Goal: Information Seeking & Learning: Understand process/instructions

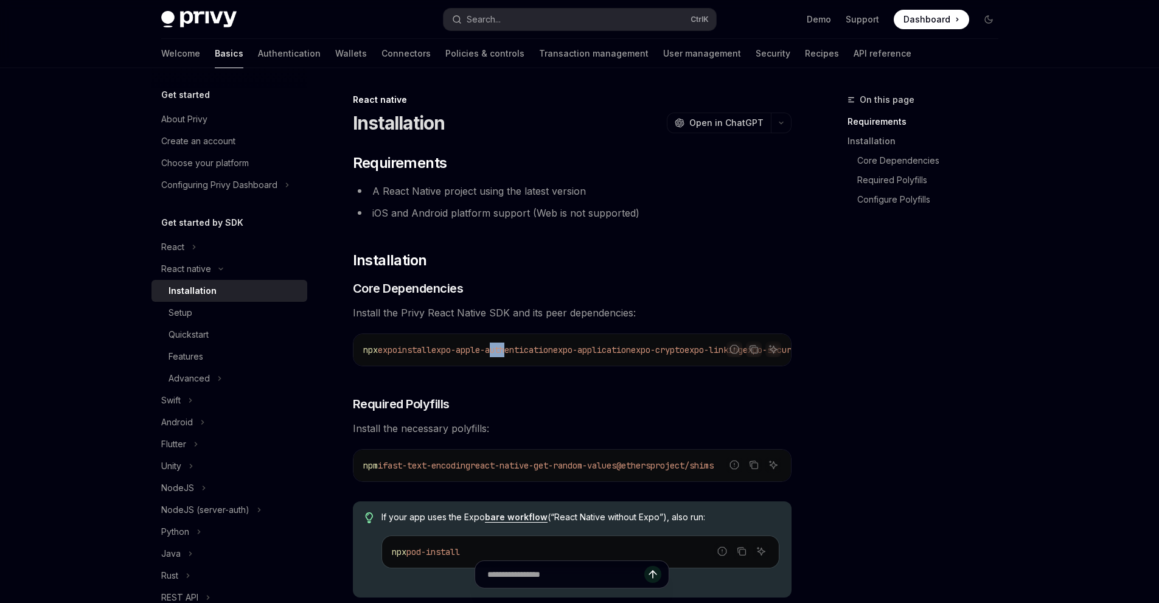
drag, startPoint x: 507, startPoint y: 365, endPoint x: 519, endPoint y: 364, distance: 11.6
click at [519, 364] on div "npx expo install expo-apple-authentication expo-application expo-crypto expo-li…" at bounding box center [573, 350] width 438 height 32
drag, startPoint x: 619, startPoint y: 350, endPoint x: 711, endPoint y: 349, distance: 91.3
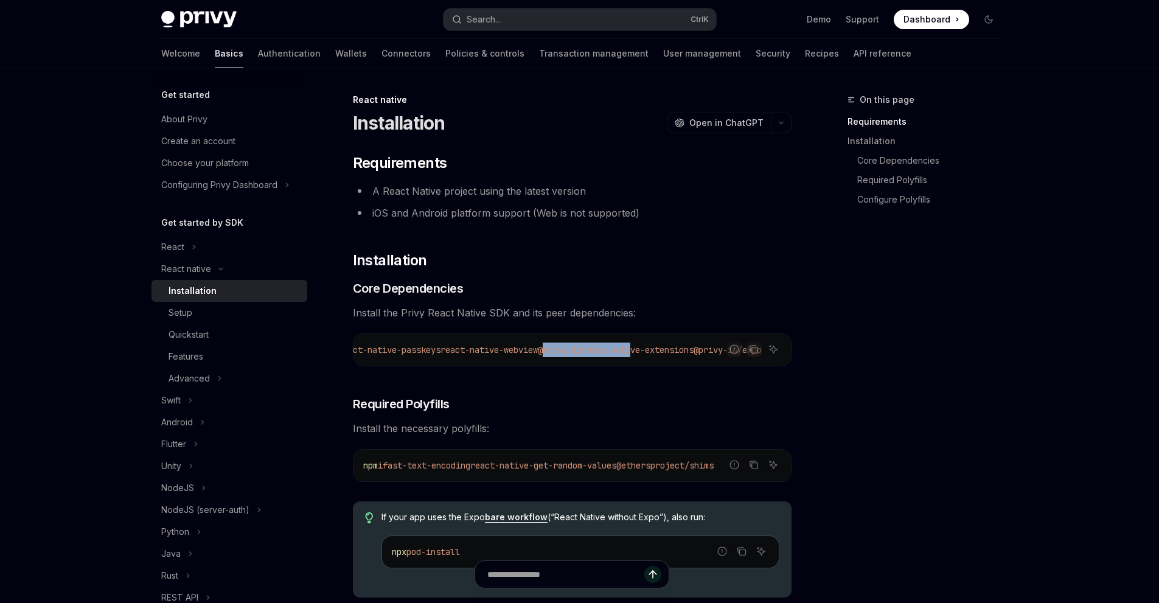
click at [694, 349] on span "@privy-io/expo-native-extensions" at bounding box center [616, 349] width 156 height 11
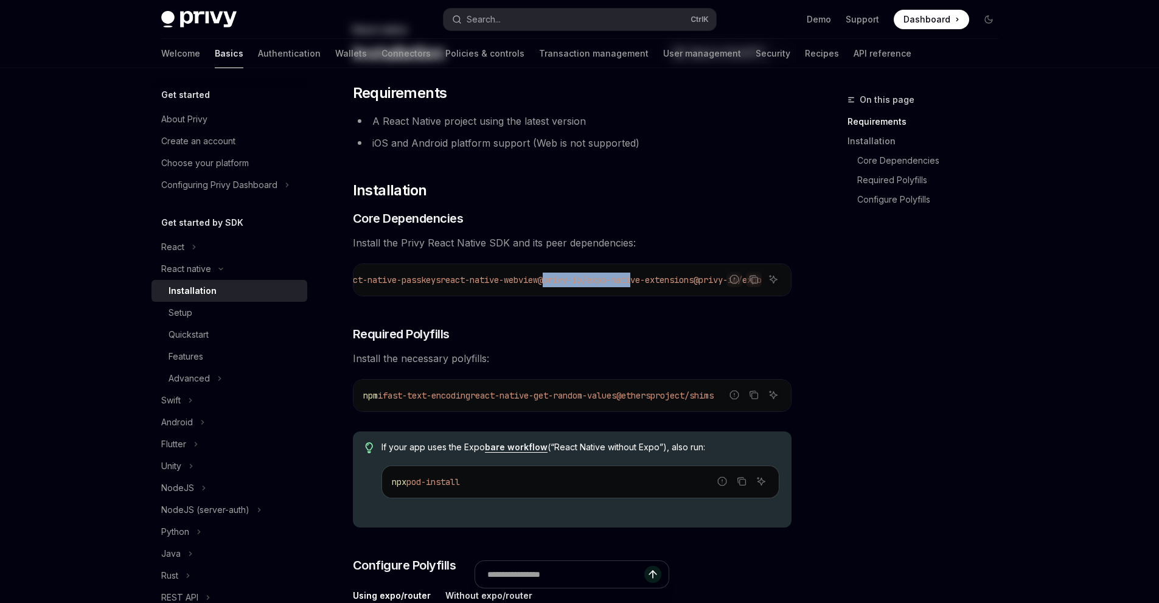
scroll to position [243, 0]
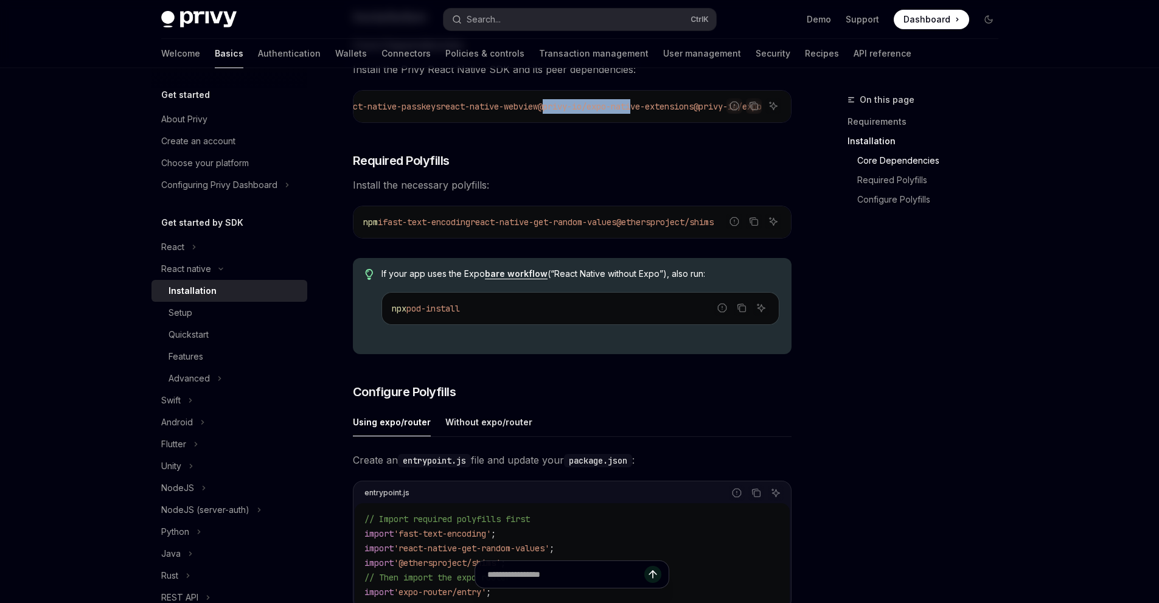
drag, startPoint x: 646, startPoint y: 226, endPoint x: 629, endPoint y: 225, distance: 17.0
click at [629, 225] on span "npm i fast-text-encoding react-native-get-random-values @ethersproject/shims" at bounding box center [538, 222] width 350 height 11
click at [848, 365] on div "On this page Requirements Installation Core Dependencies Required Polyfills Con…" at bounding box center [915, 347] width 185 height 511
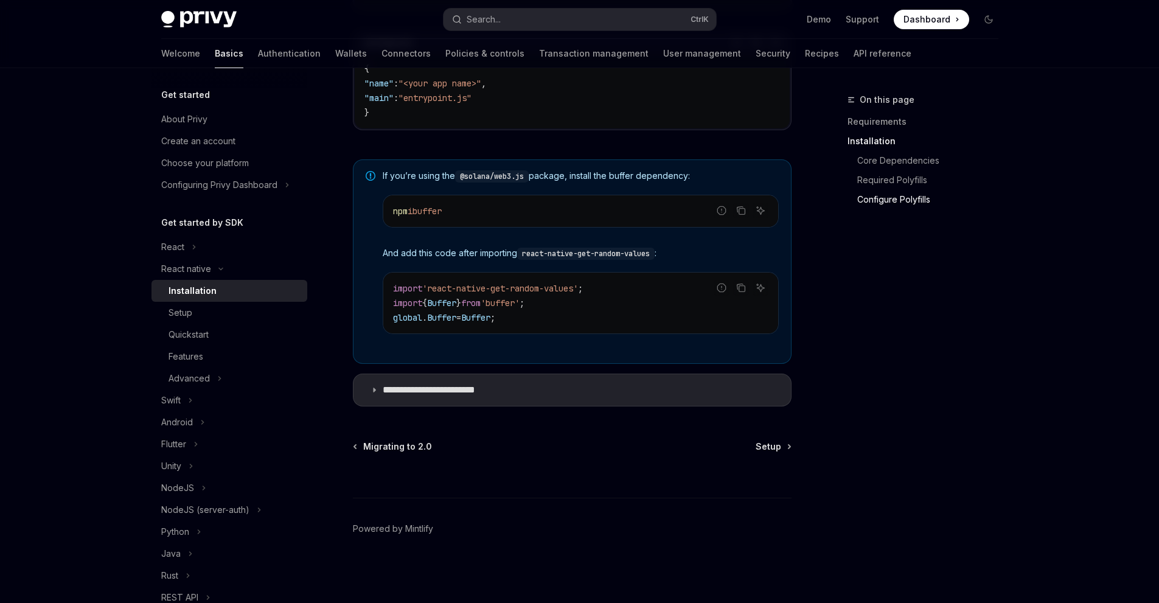
scroll to position [847, 0]
click at [541, 390] on summary "**********" at bounding box center [573, 390] width 438 height 32
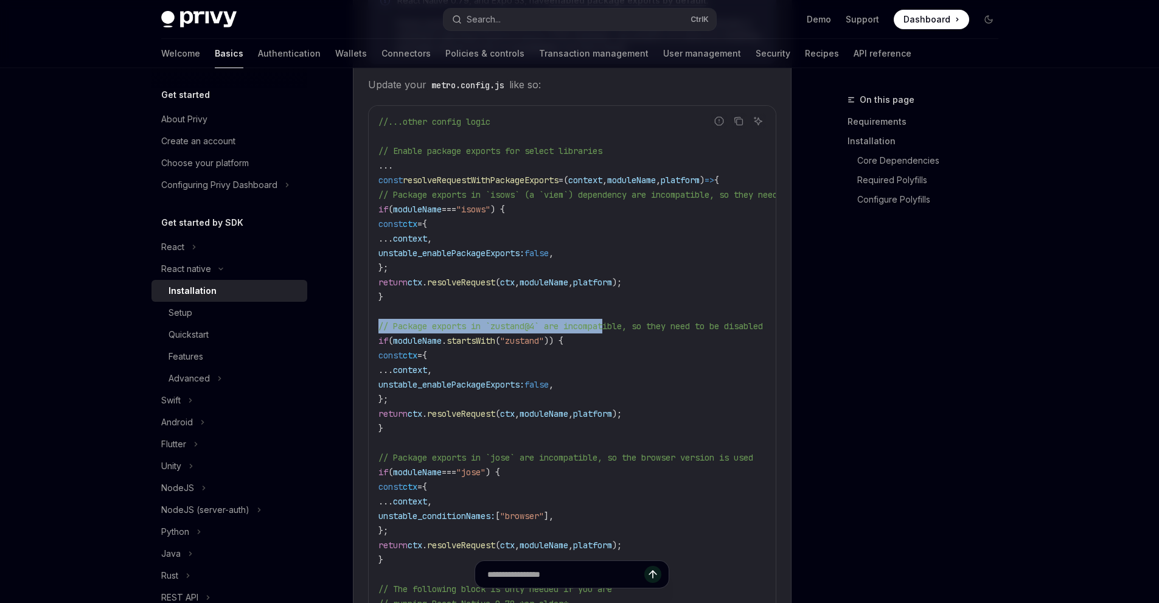
drag, startPoint x: 663, startPoint y: 329, endPoint x: 487, endPoint y: 330, distance: 175.9
click at [369, 327] on div "//...other config logic // Enable package exports for select libraries ... cons…" at bounding box center [572, 472] width 407 height 733
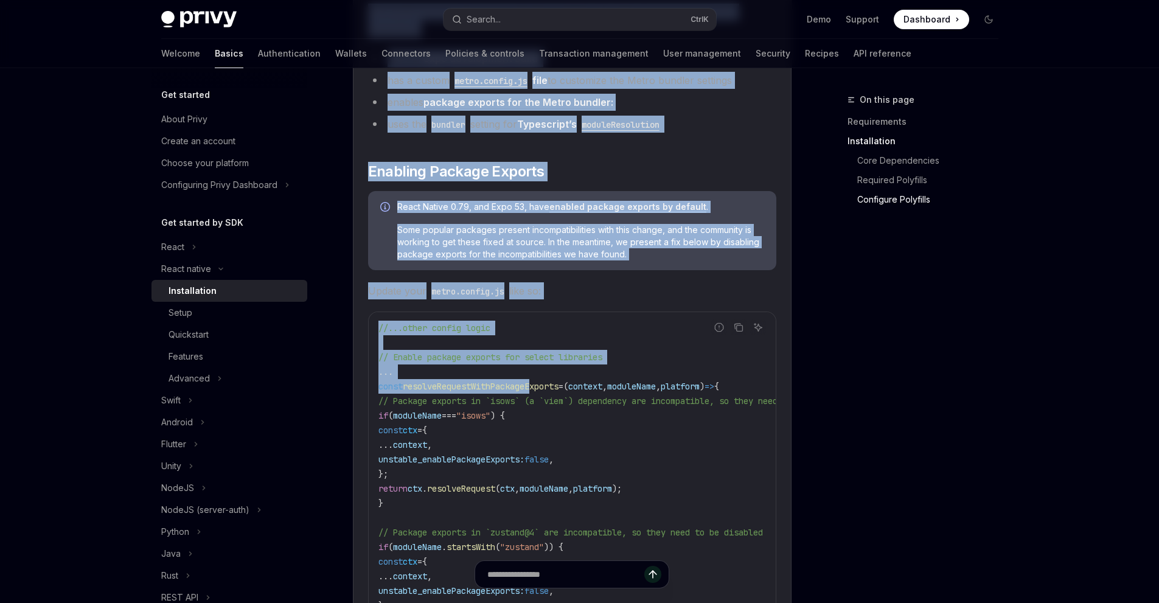
scroll to position [1273, 0]
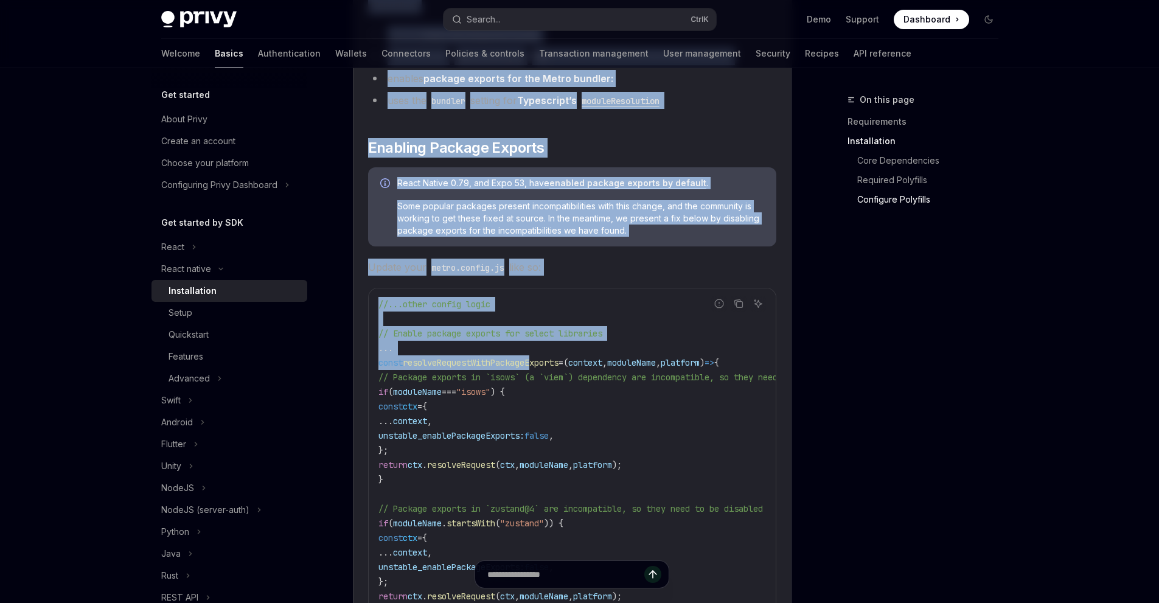
drag, startPoint x: 368, startPoint y: 358, endPoint x: 630, endPoint y: 263, distance: 278.7
copy children "This guide ensures that your application satisfies the following requirements f…"
click at [734, 307] on icon "Copy the contents from the code block" at bounding box center [739, 304] width 10 height 10
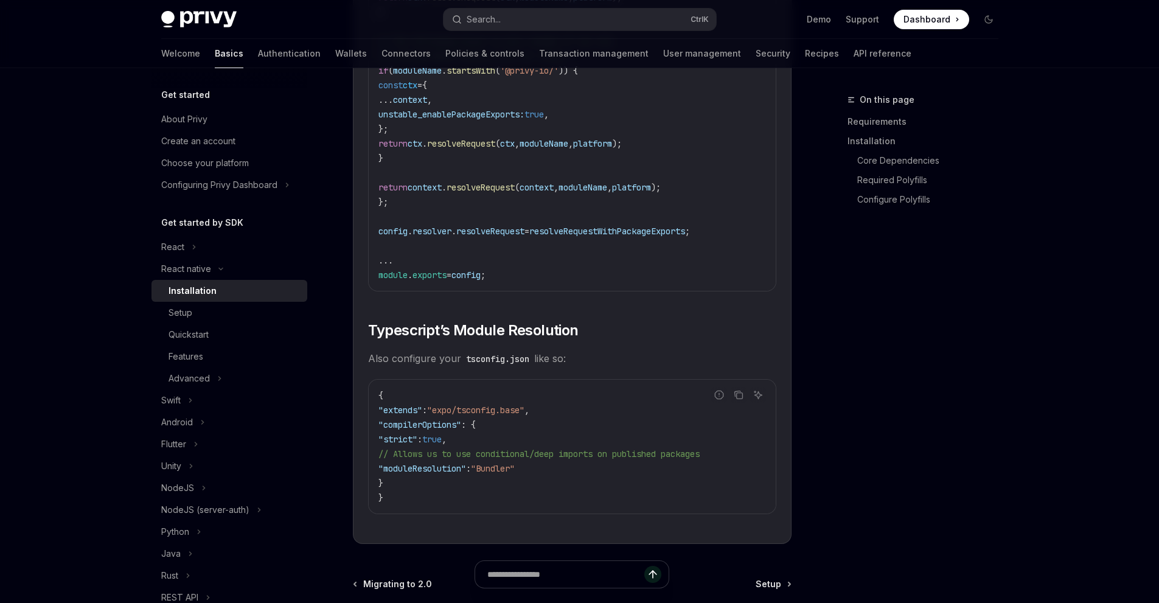
scroll to position [2064, 0]
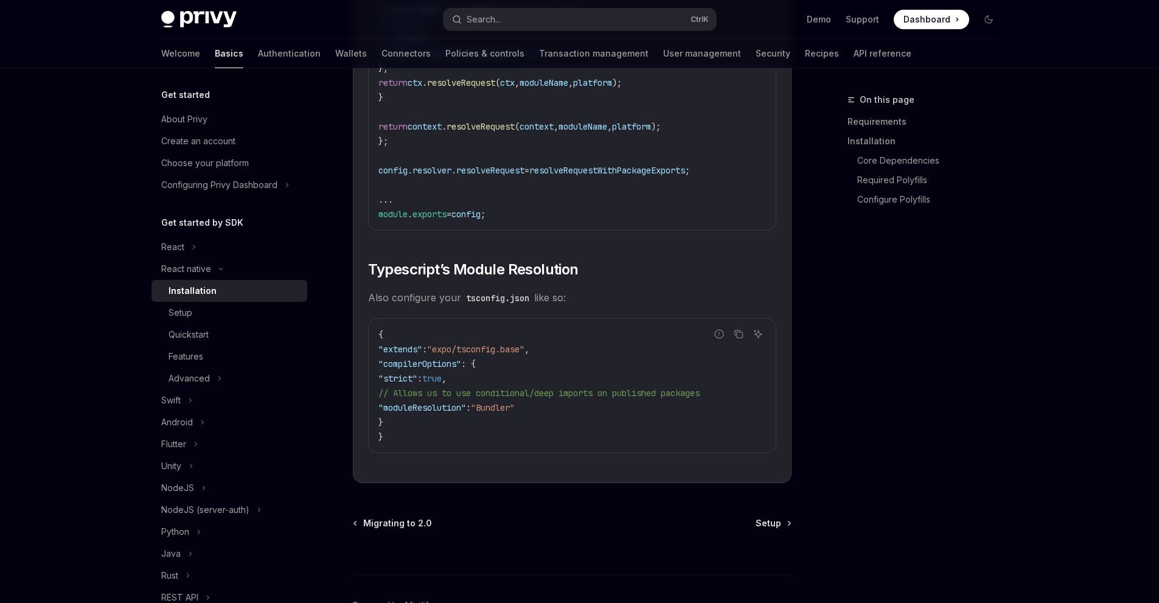
drag, startPoint x: 377, startPoint y: 257, endPoint x: 588, endPoint y: 307, distance: 216.8
copy children "ypescript’s Module Resolution Also configure your tsconfig.json like so:"
click at [736, 338] on icon "Copy the contents from the code block" at bounding box center [739, 335] width 6 height 6
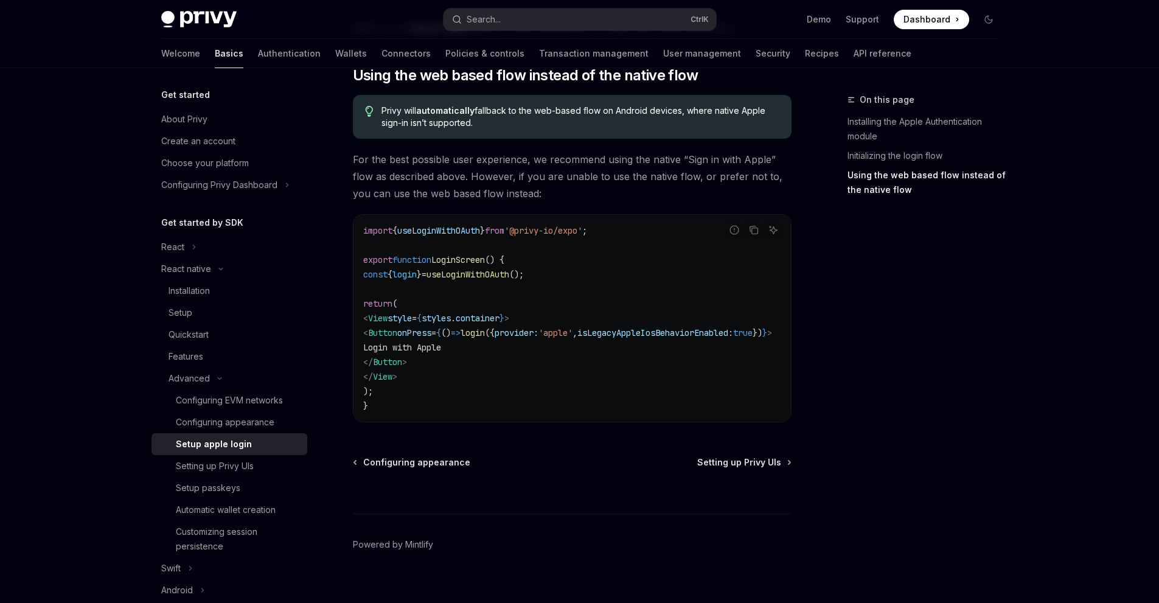
scroll to position [938, 0]
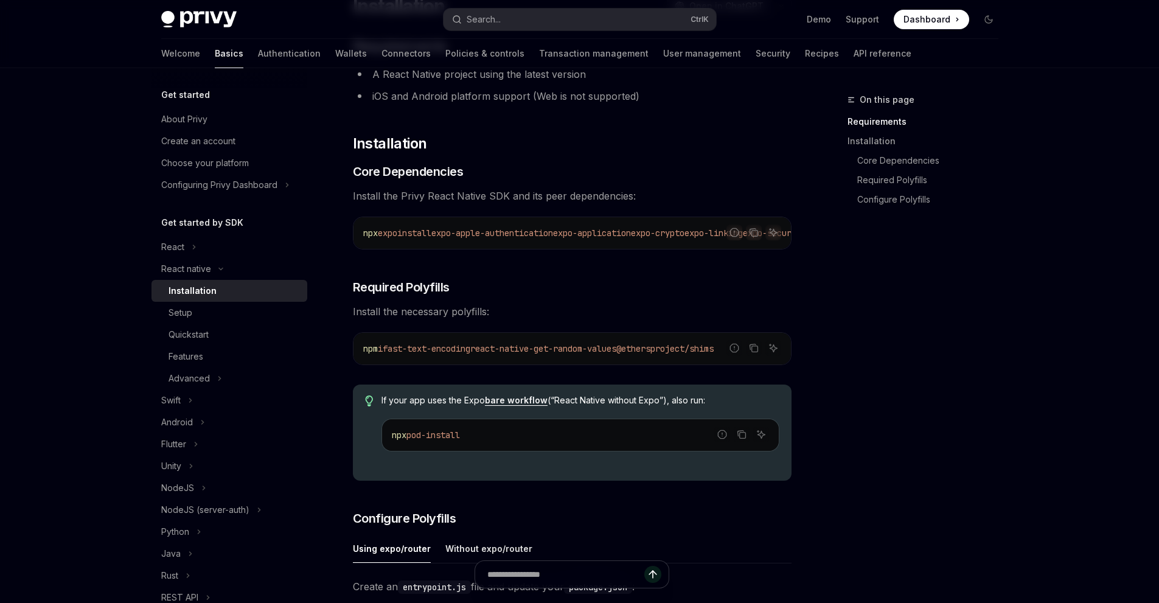
scroll to position [122, 0]
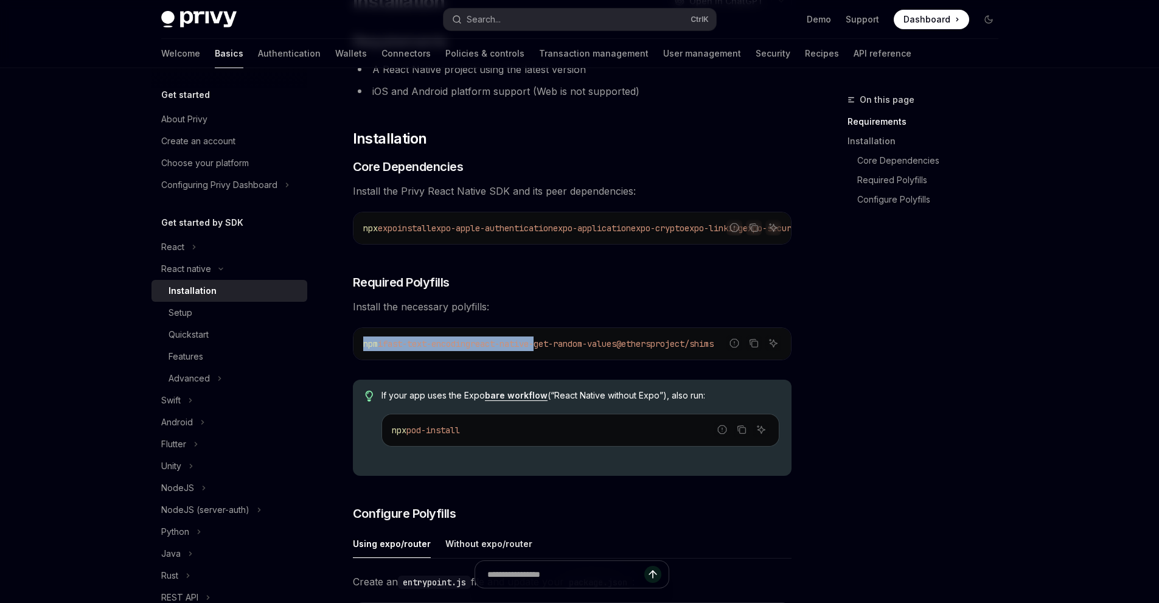
drag, startPoint x: 553, startPoint y: 352, endPoint x: 643, endPoint y: 313, distance: 98.4
click at [643, 313] on div "​ Requirements A React Native project using the latest version iOS and Android …" at bounding box center [572, 579] width 439 height 1095
click at [642, 309] on span "Install the necessary polyfills:" at bounding box center [572, 306] width 439 height 17
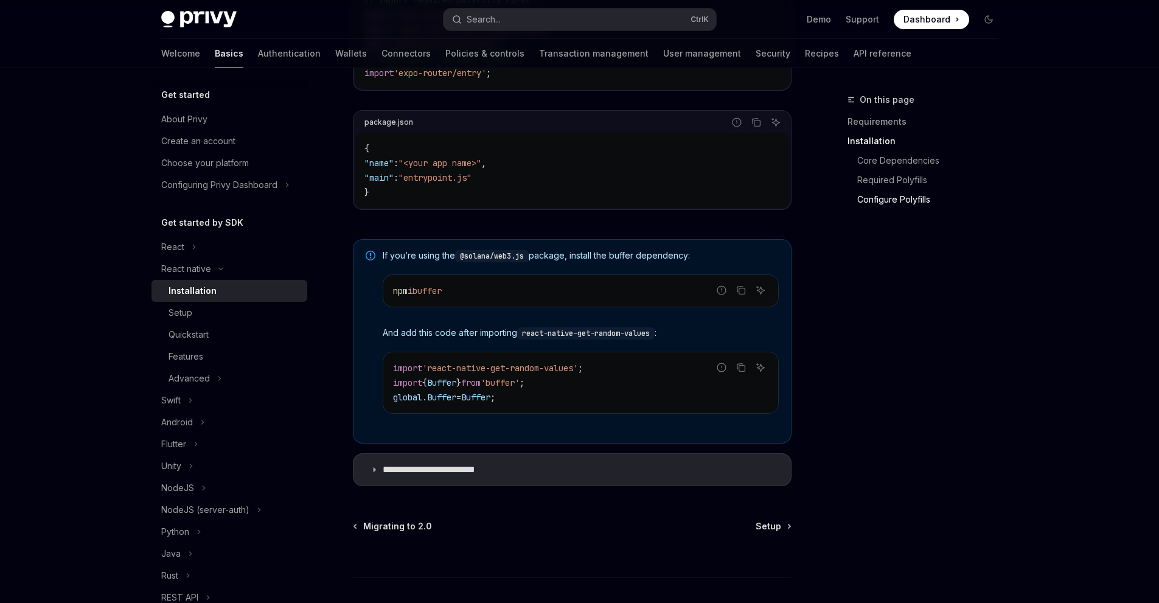
scroll to position [791, 0]
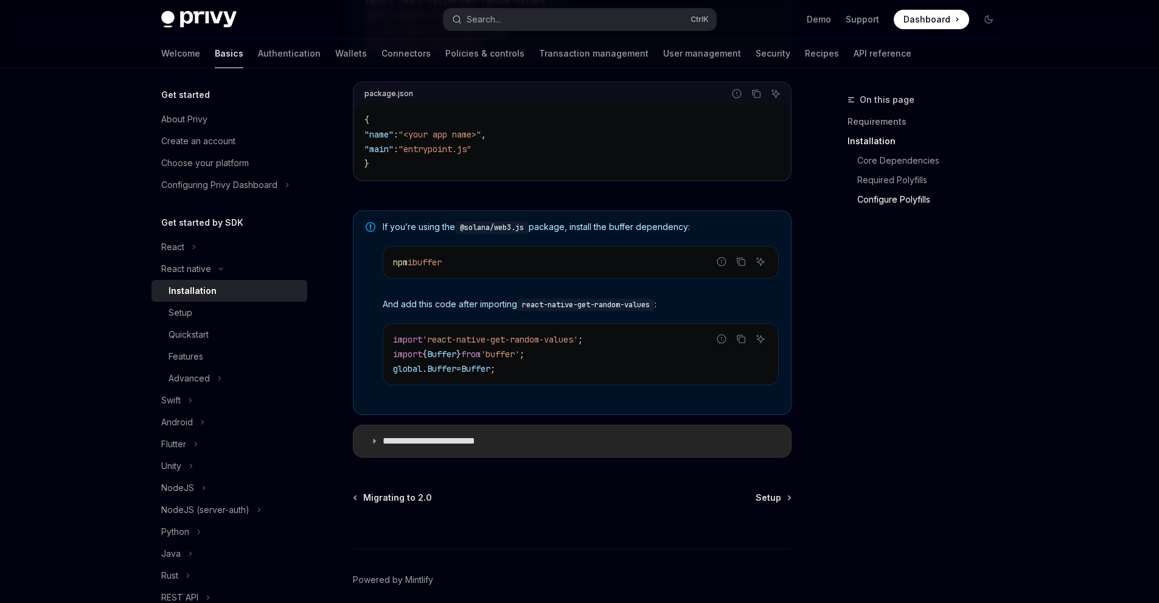
click at [541, 451] on summary "**********" at bounding box center [573, 441] width 438 height 32
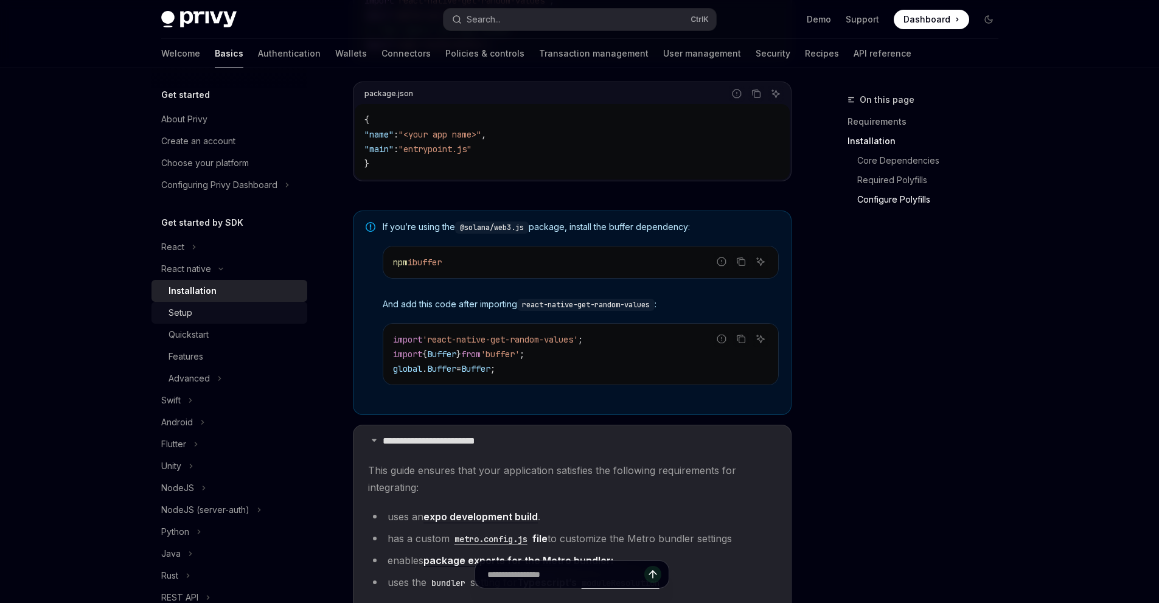
click at [223, 316] on div "Setup" at bounding box center [234, 312] width 131 height 15
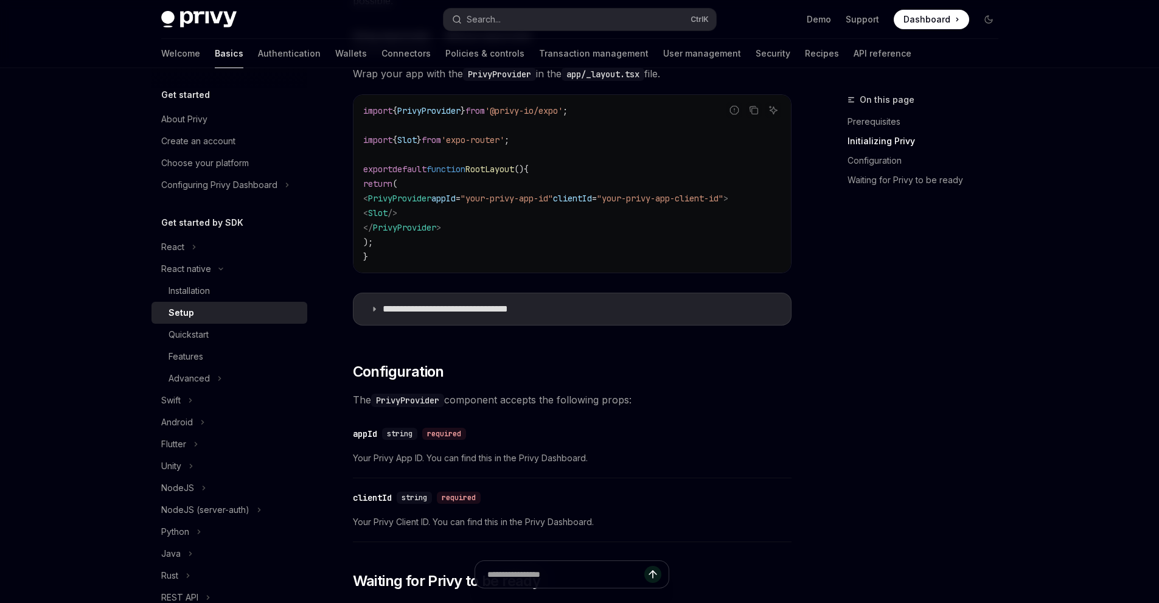
scroll to position [426, 0]
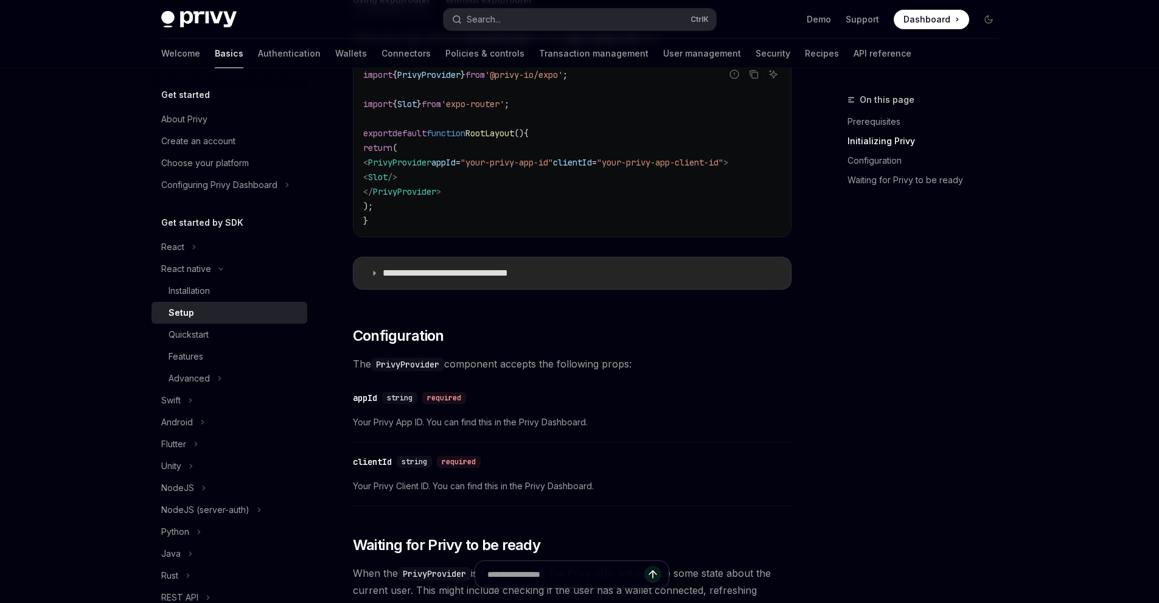
click at [537, 279] on p "**********" at bounding box center [465, 273] width 164 height 12
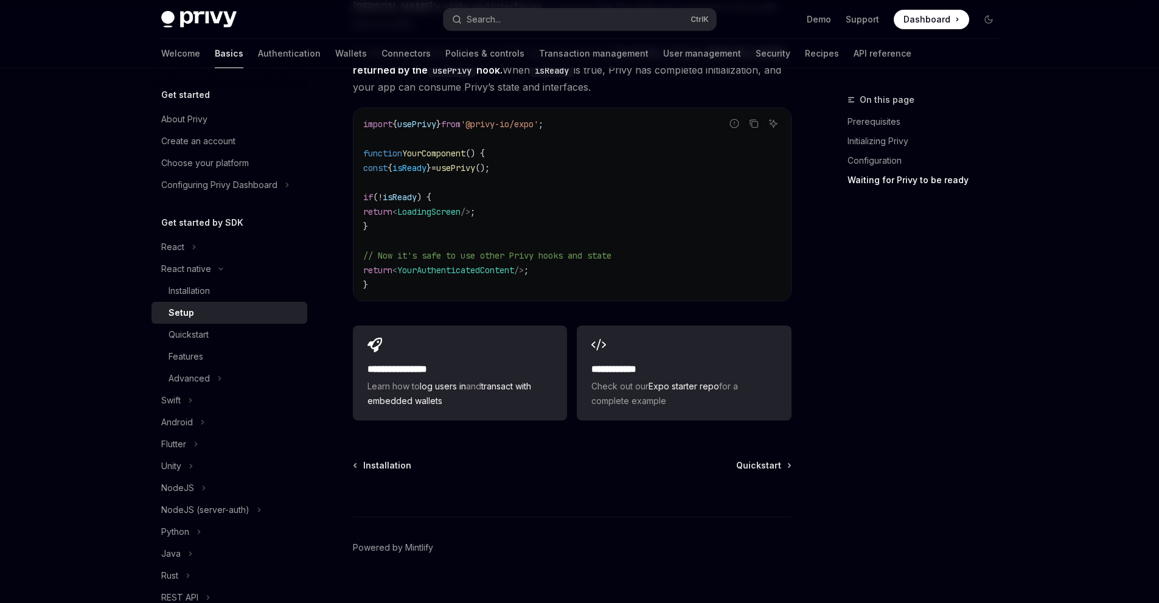
scroll to position [1822, 0]
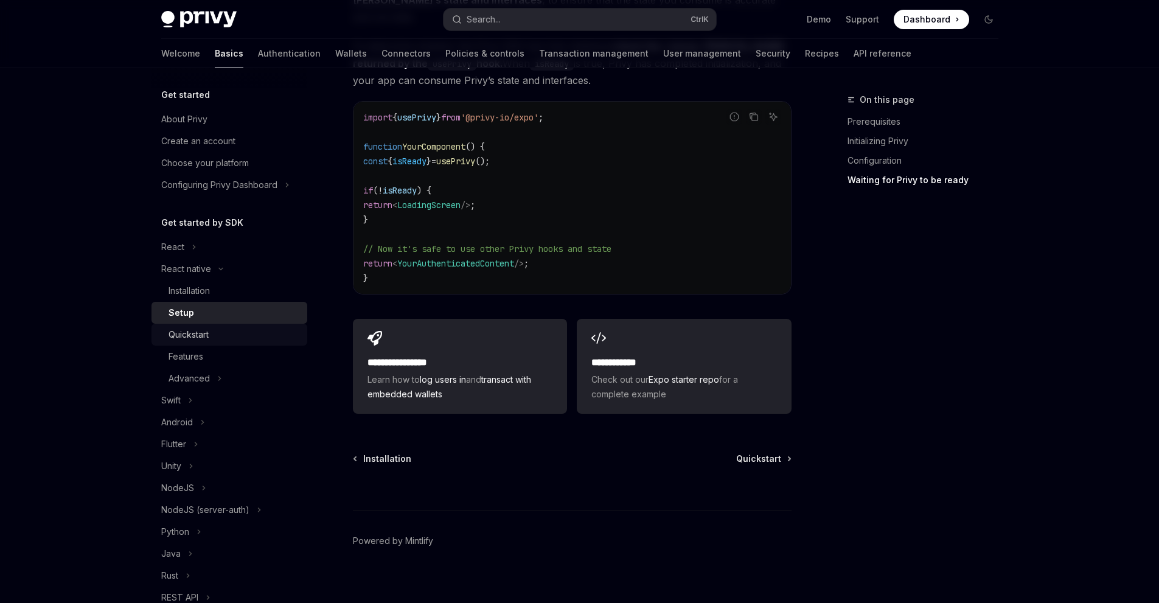
click at [277, 338] on div "Quickstart" at bounding box center [234, 334] width 131 height 15
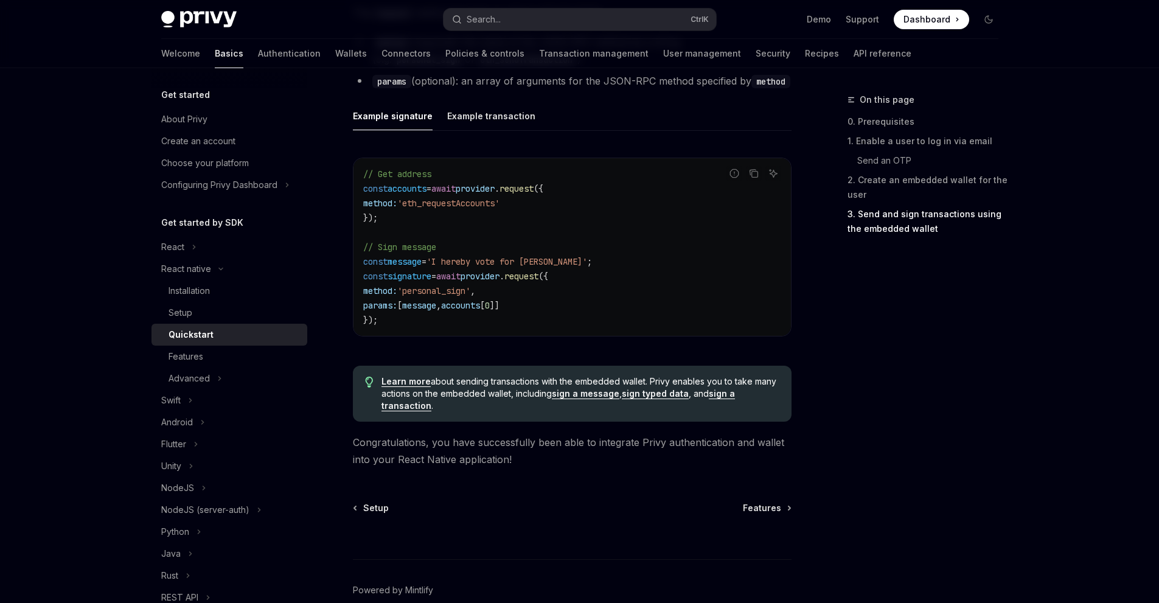
scroll to position [1790, 0]
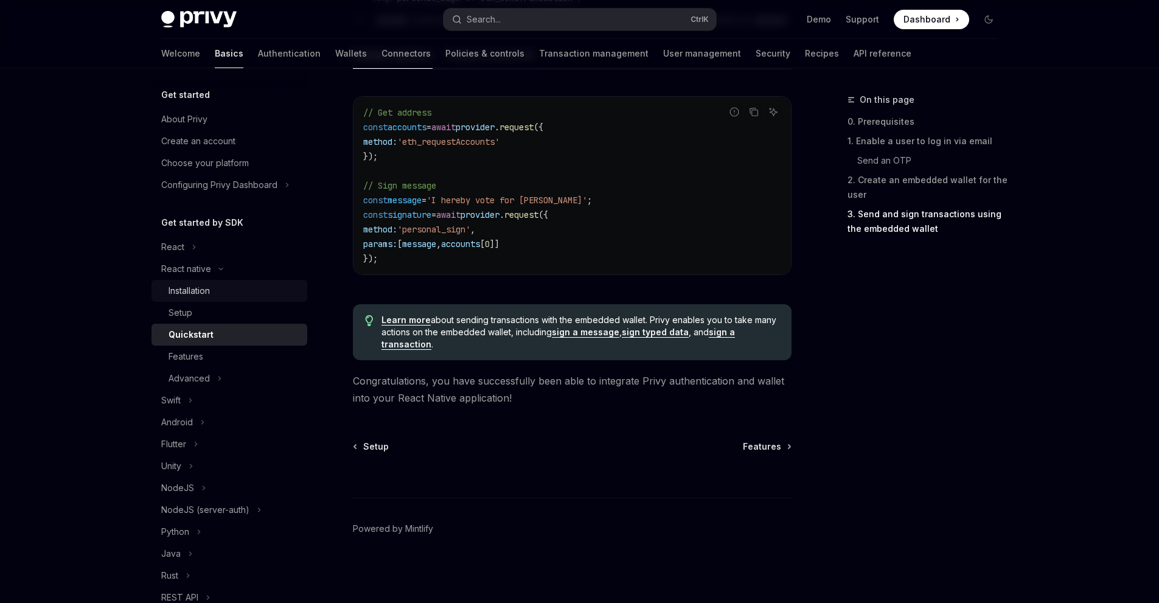
click at [255, 298] on div "Installation" at bounding box center [234, 291] width 131 height 15
type textarea "*"
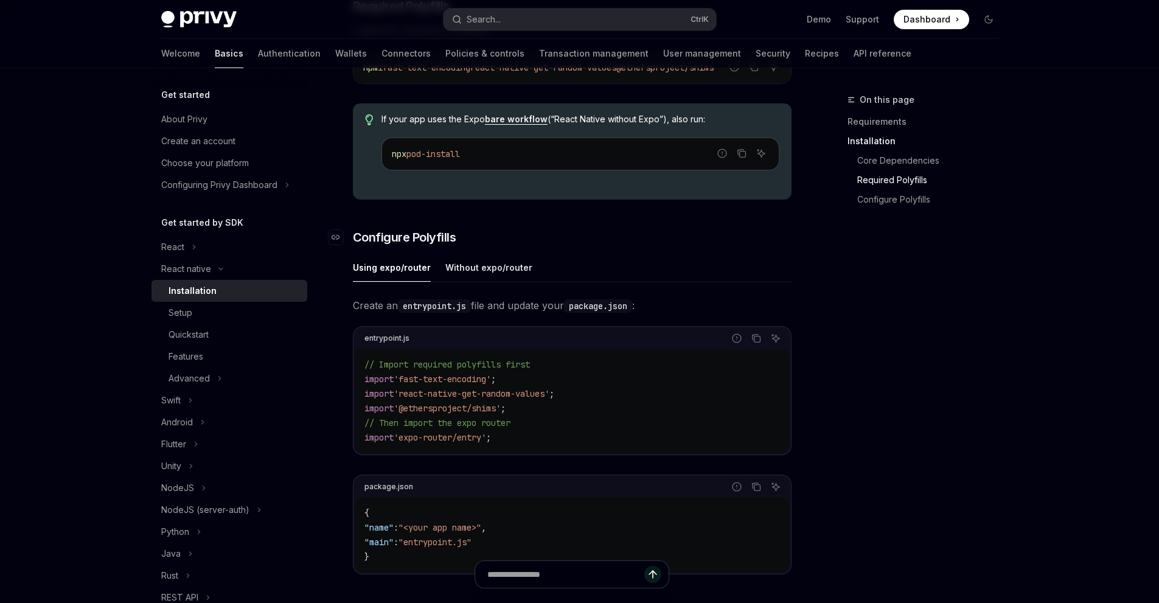
scroll to position [426, 0]
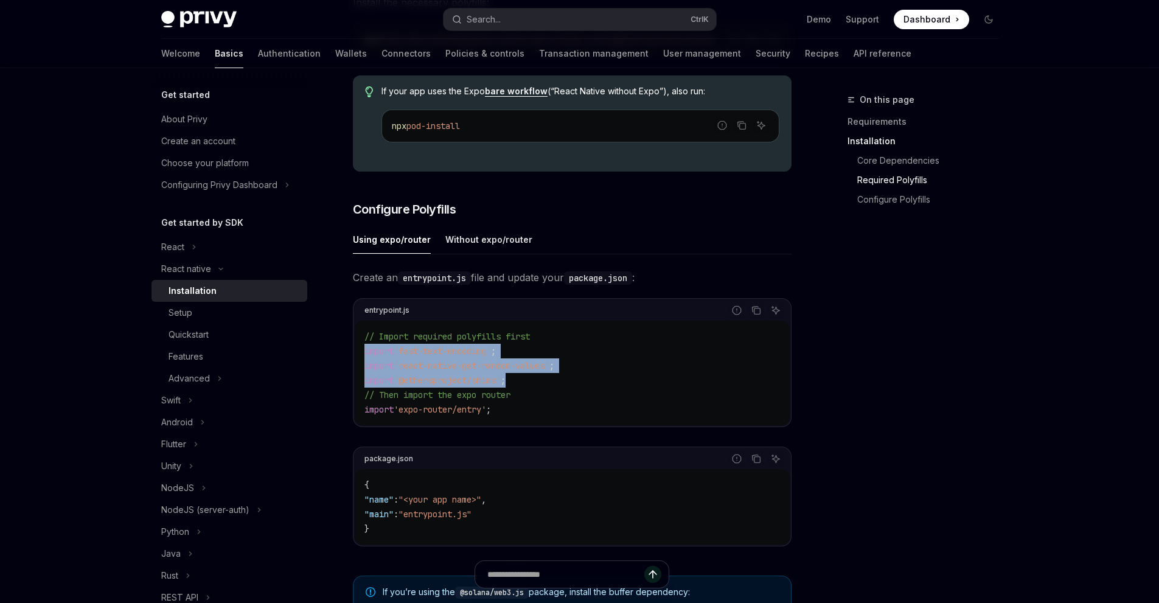
drag, startPoint x: 526, startPoint y: 386, endPoint x: 337, endPoint y: 359, distance: 190.6
click at [337, 359] on div "React native Installation OpenAI Open in ChatGPT OpenAI Open in ChatGPT ​ Requi…" at bounding box center [458, 343] width 672 height 1353
copy code "import 'fast-text-encoding' ; import 'react-native-get-random-values' ; import …"
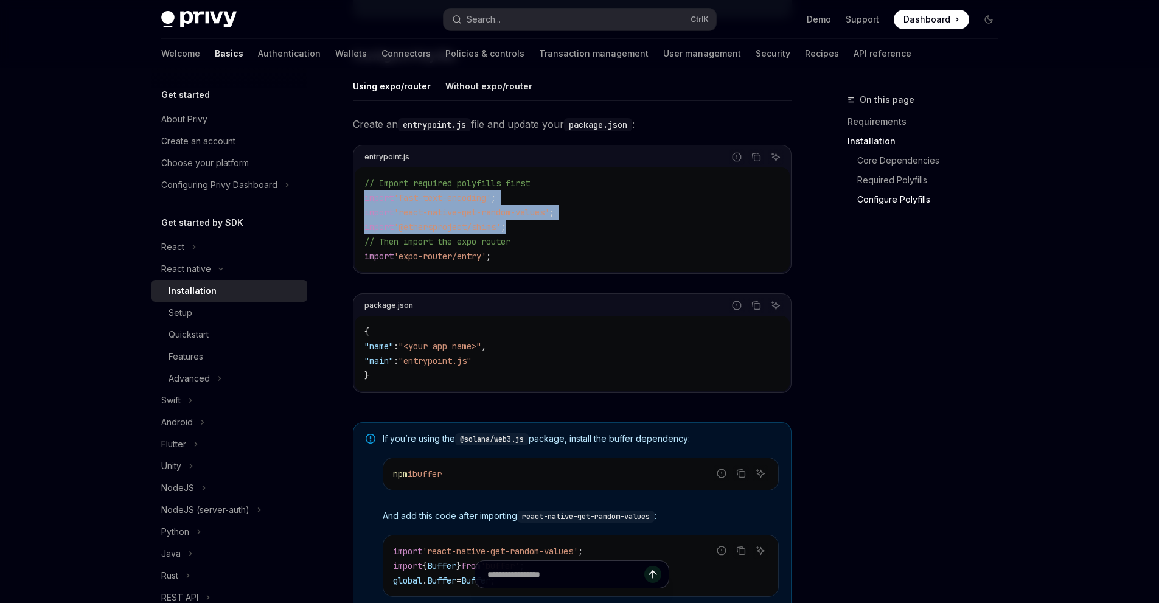
scroll to position [730, 0]
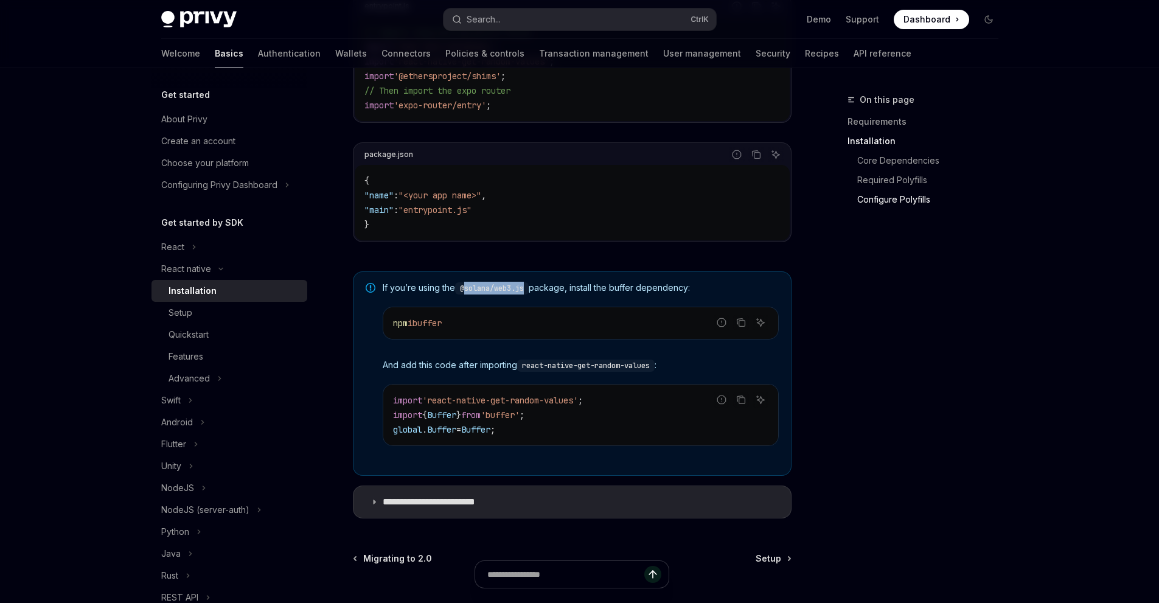
drag, startPoint x: 468, startPoint y: 293, endPoint x: 528, endPoint y: 292, distance: 59.6
click at [528, 292] on code "@solana/web3.js" at bounding box center [492, 288] width 74 height 12
copy code "solana/web3.js"
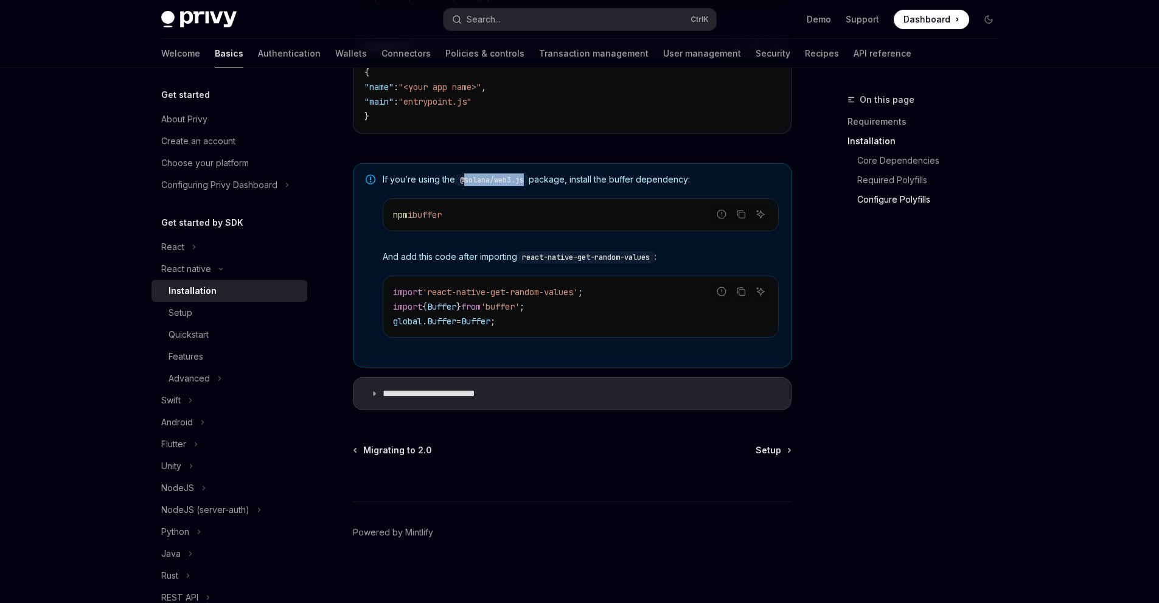
scroll to position [847, 0]
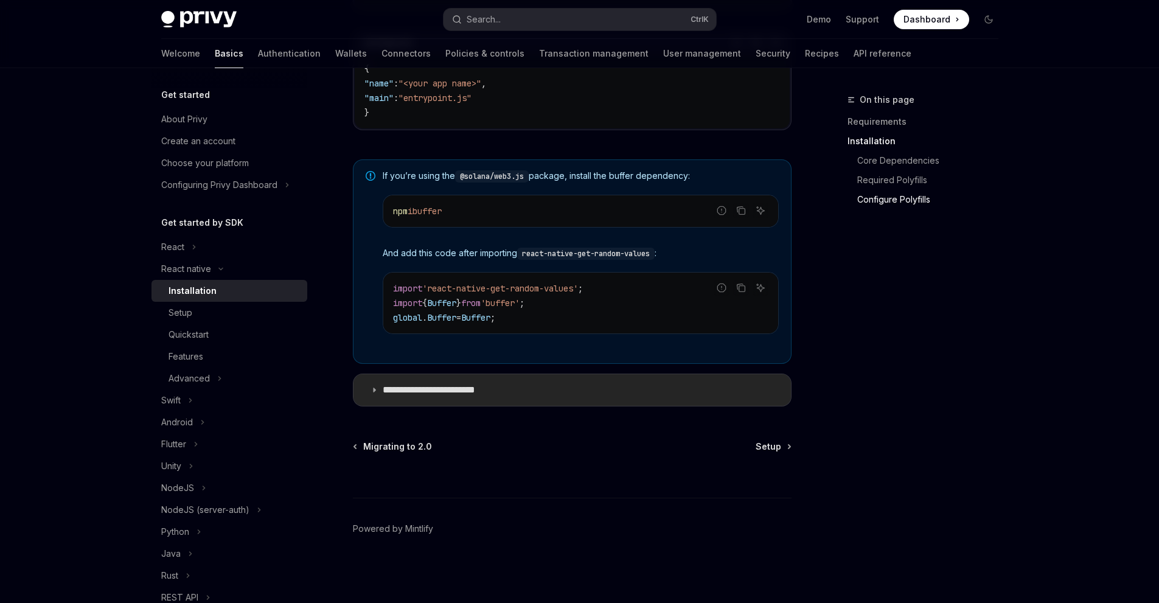
click at [605, 394] on summary "**********" at bounding box center [573, 390] width 438 height 32
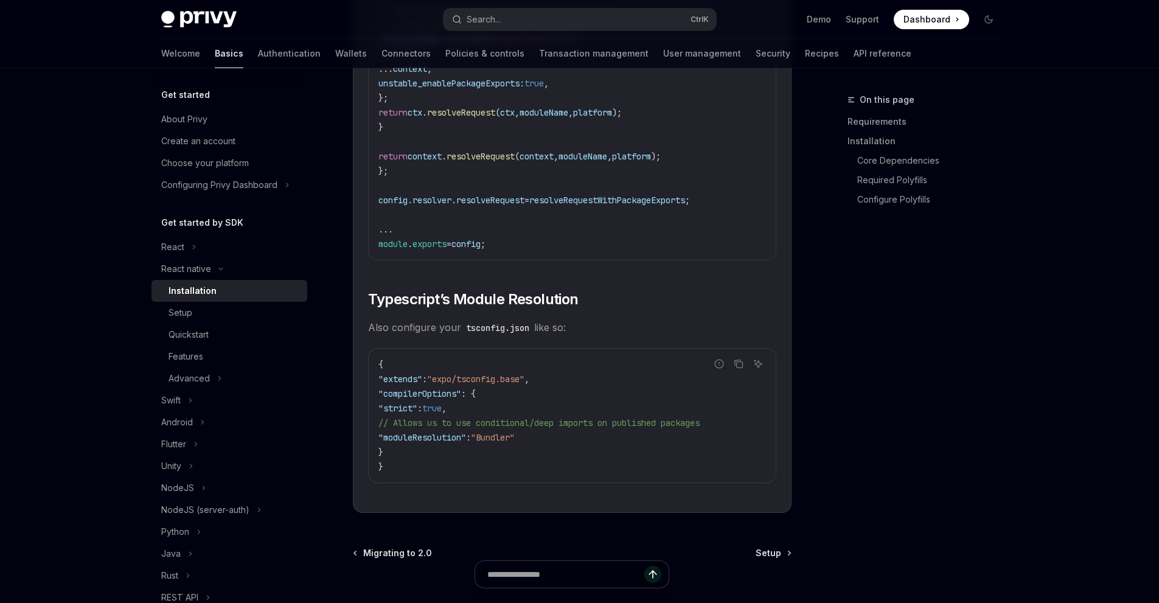
scroll to position [2125, 0]
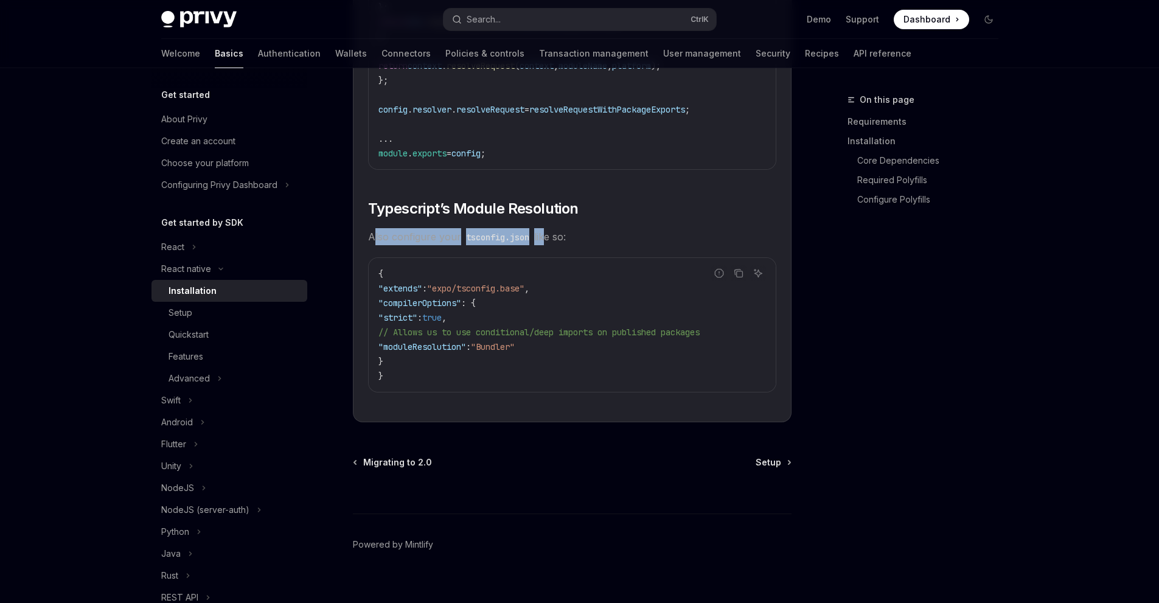
drag, startPoint x: 373, startPoint y: 245, endPoint x: 544, endPoint y: 245, distance: 171.0
click at [544, 245] on span "Also configure your tsconfig.json like so:" at bounding box center [572, 236] width 408 height 17
click at [774, 469] on span "Setup" at bounding box center [769, 462] width 26 height 12
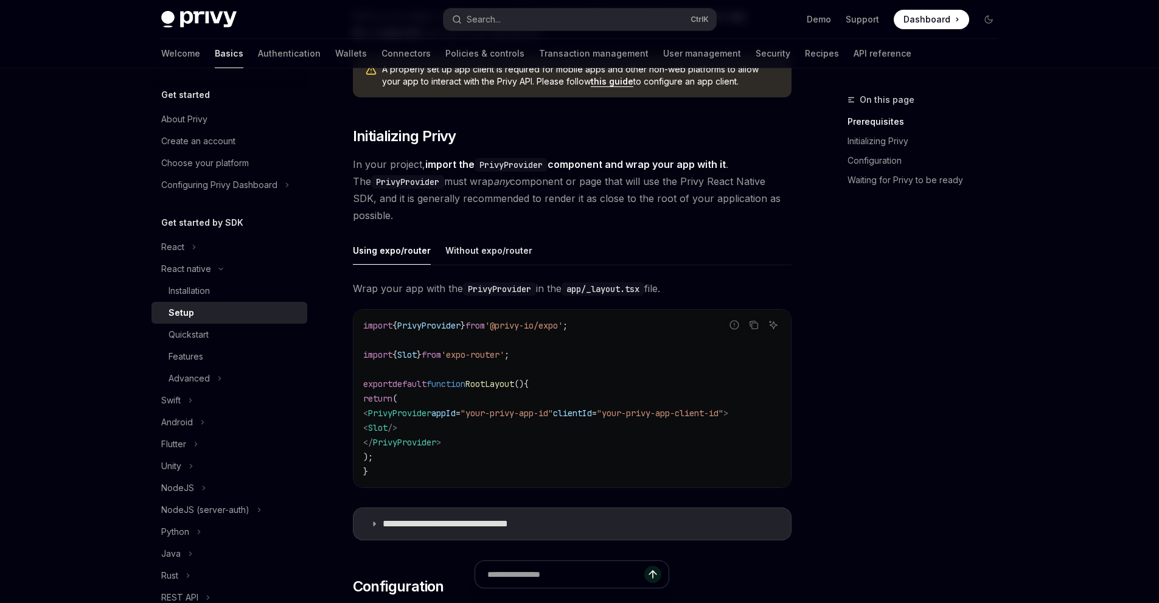
scroll to position [183, 0]
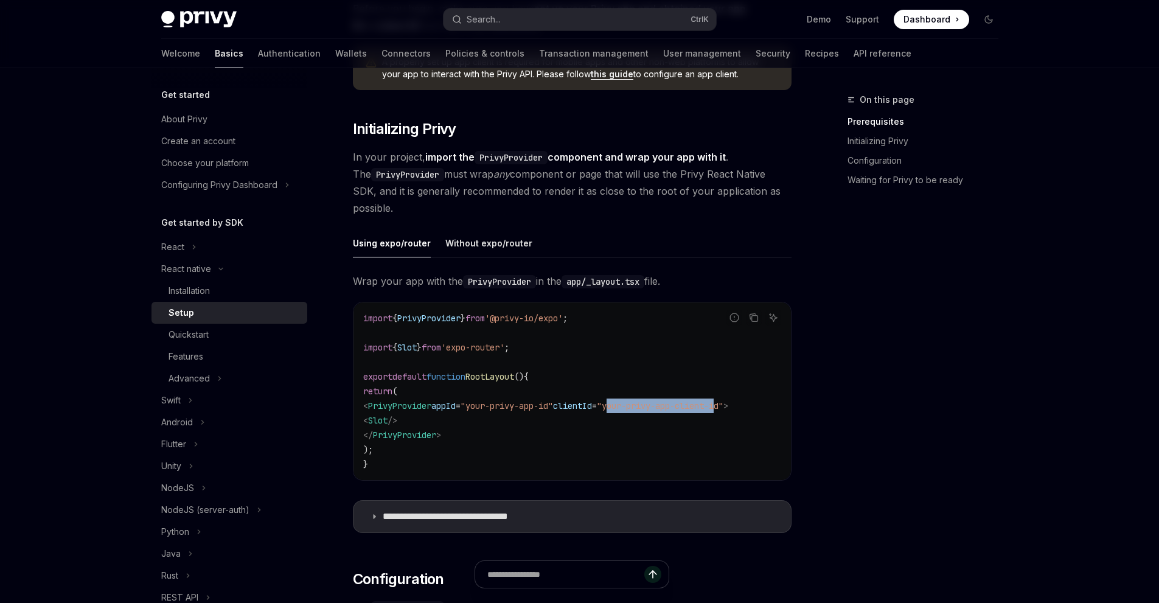
drag, startPoint x: 648, startPoint y: 406, endPoint x: 764, endPoint y: 406, distance: 115.6
click at [724, 406] on span ""your-privy-app-client-id"" at bounding box center [660, 405] width 127 height 11
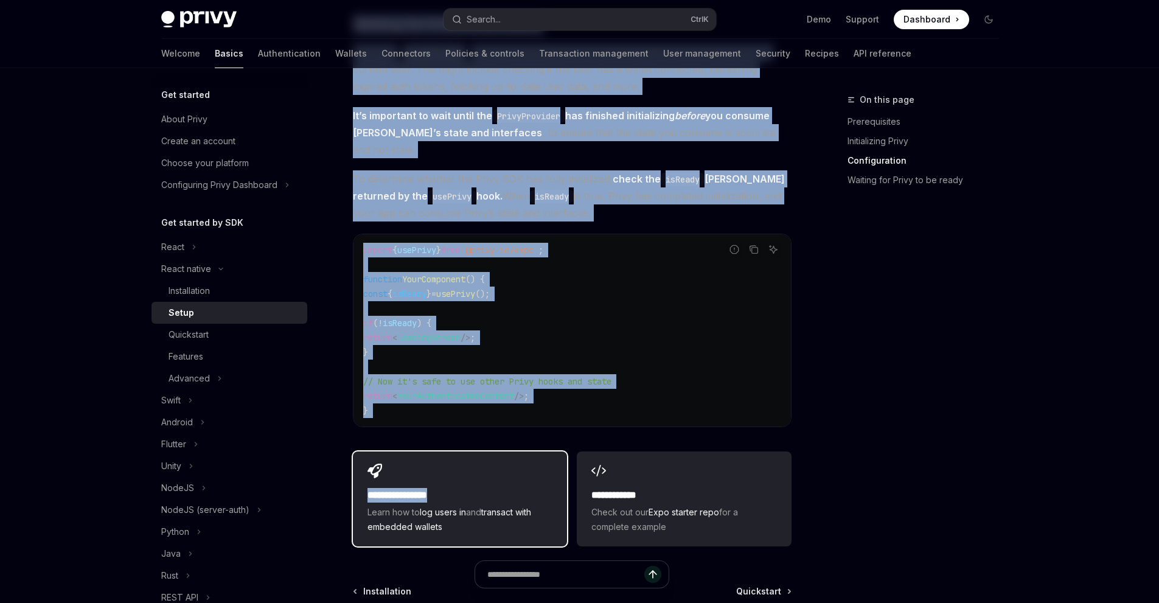
scroll to position [1079, 0]
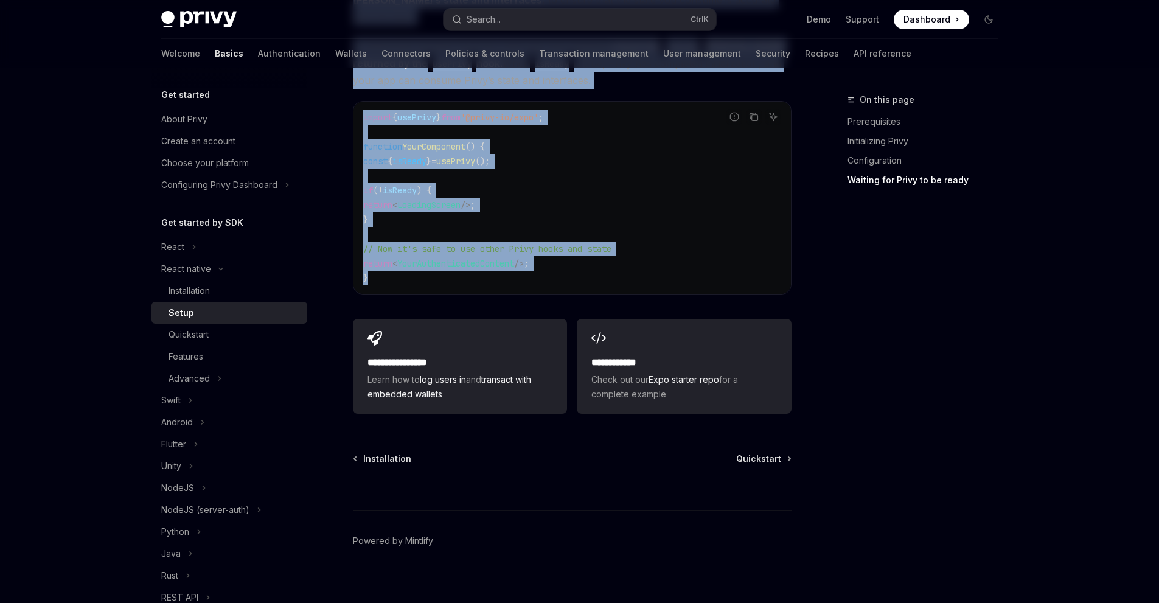
drag, startPoint x: 351, startPoint y: 164, endPoint x: 542, endPoint y: 264, distance: 215.8
copy div "Waiting for Privy to be ready When the PrivyProvider is first rendered, the Pri…"
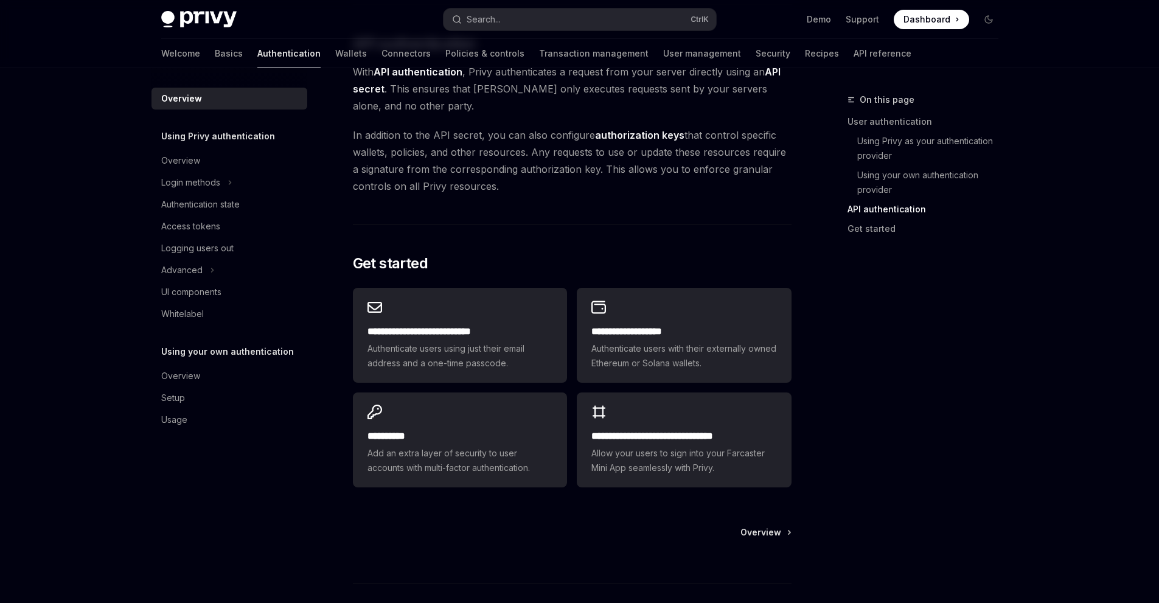
scroll to position [915, 0]
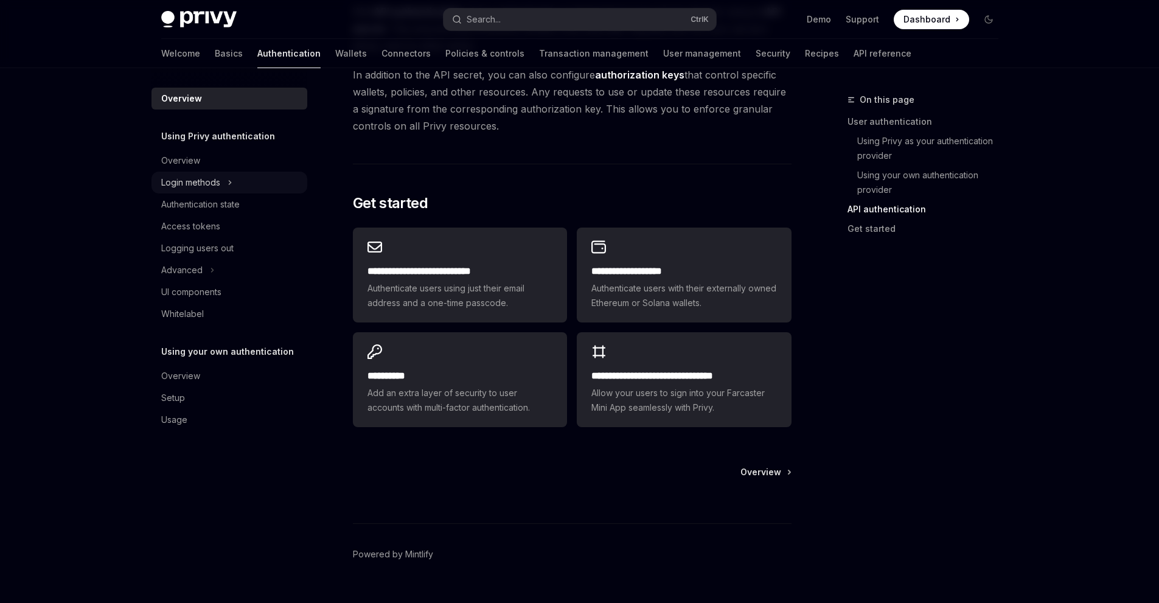
click at [241, 172] on button "Login methods" at bounding box center [230, 183] width 156 height 22
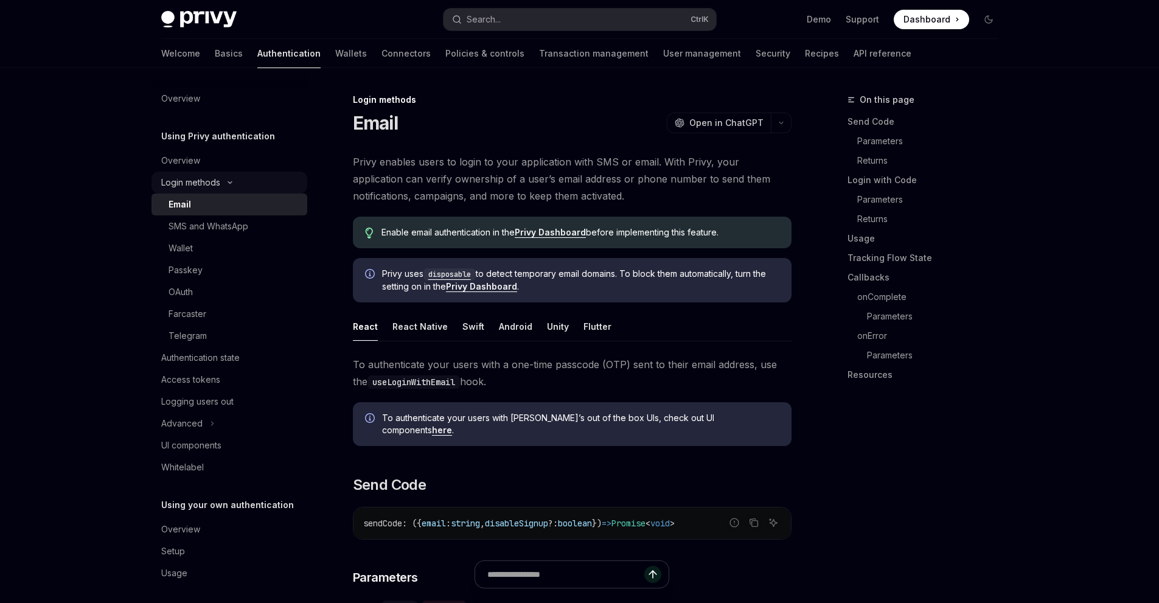
type textarea "*"
click at [228, 425] on button "Advanced" at bounding box center [230, 424] width 156 height 22
